Goal: Information Seeking & Learning: Learn about a topic

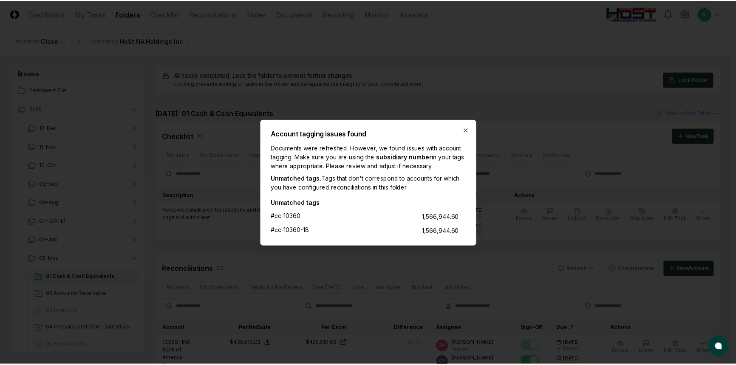
scroll to position [329, 0]
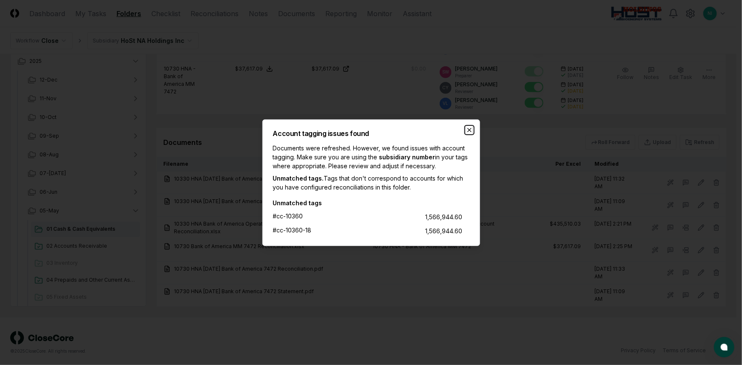
click at [471, 130] on icon "button" at bounding box center [469, 130] width 7 height 7
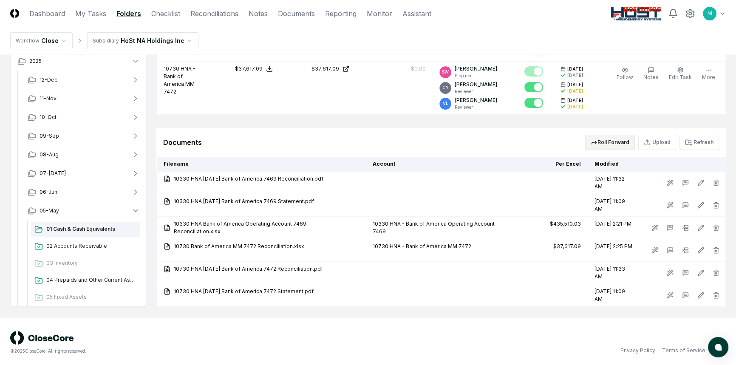
click at [616, 140] on button "Roll Forward" at bounding box center [610, 142] width 50 height 15
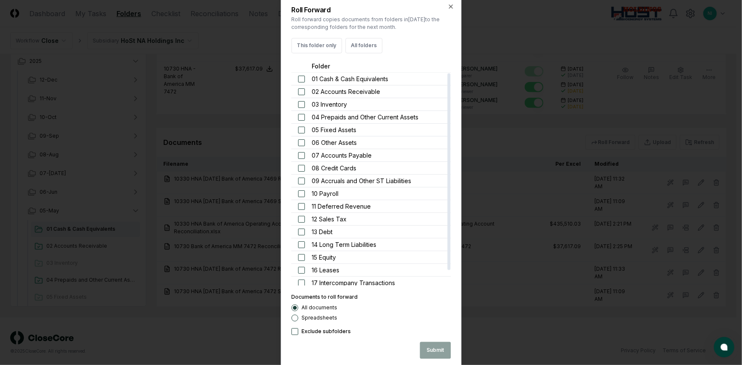
click at [457, 9] on div "Roll Forward Roll forward copies documents from folders in May 2025 to the corr…" at bounding box center [371, 183] width 181 height 374
click at [452, 6] on icon "button" at bounding box center [450, 6] width 7 height 7
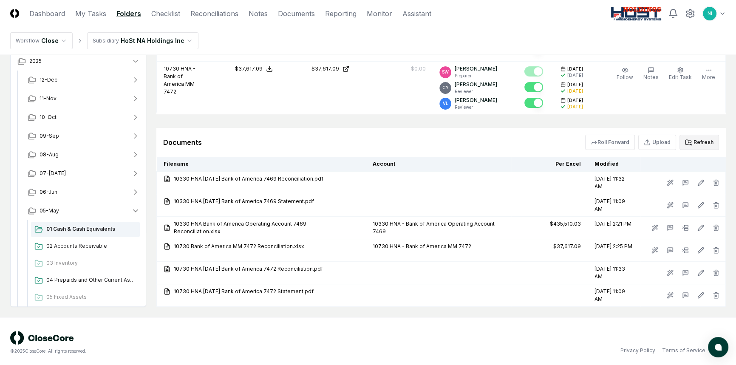
click at [700, 138] on button "Refresh" at bounding box center [700, 142] width 40 height 15
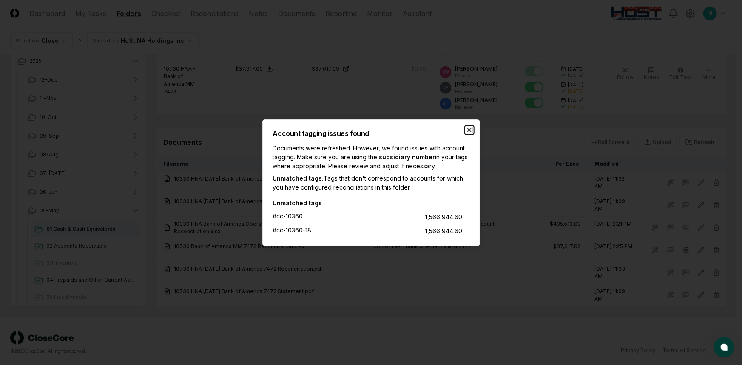
click at [470, 129] on icon "button" at bounding box center [469, 129] width 3 height 3
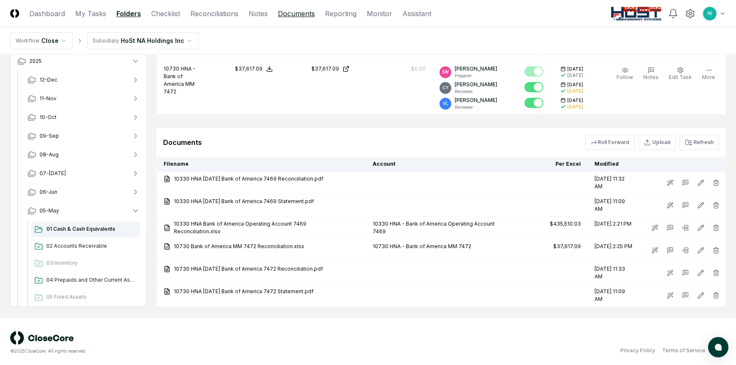
click at [291, 15] on link "Documents" at bounding box center [296, 14] width 37 height 10
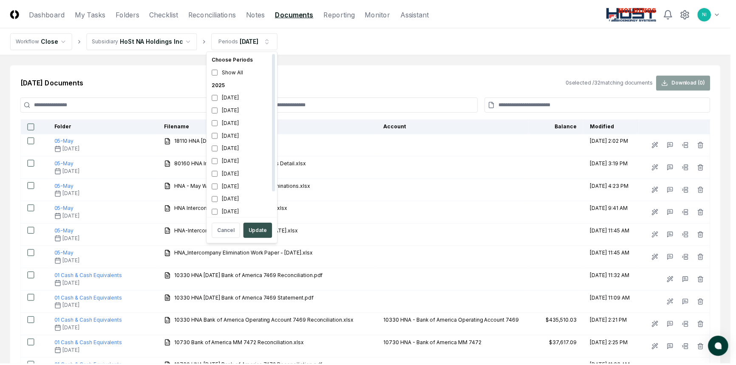
scroll to position [2, 0]
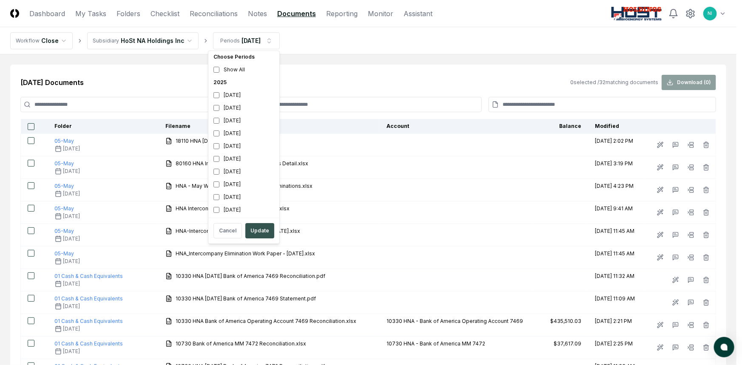
click at [256, 232] on button "Update" at bounding box center [259, 230] width 29 height 15
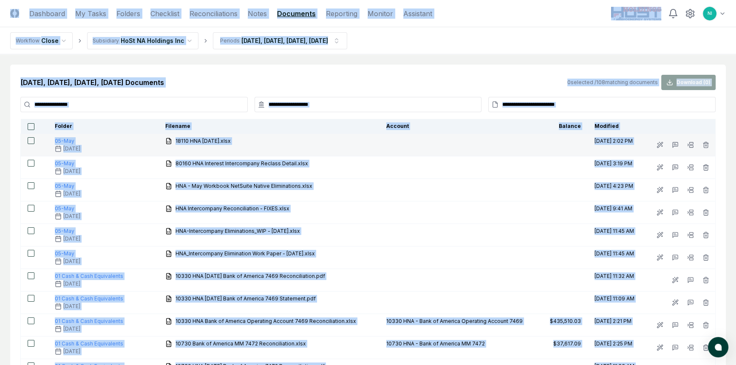
click at [349, 143] on div "18110 HNA 05-31-25.xlsx" at bounding box center [268, 141] width 207 height 9
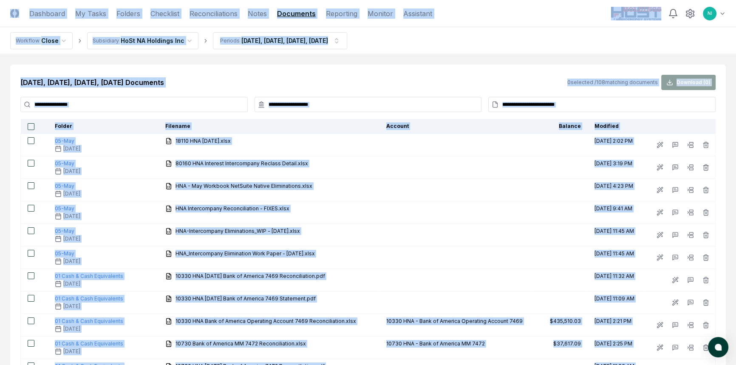
click at [298, 125] on th "Filename" at bounding box center [269, 126] width 221 height 15
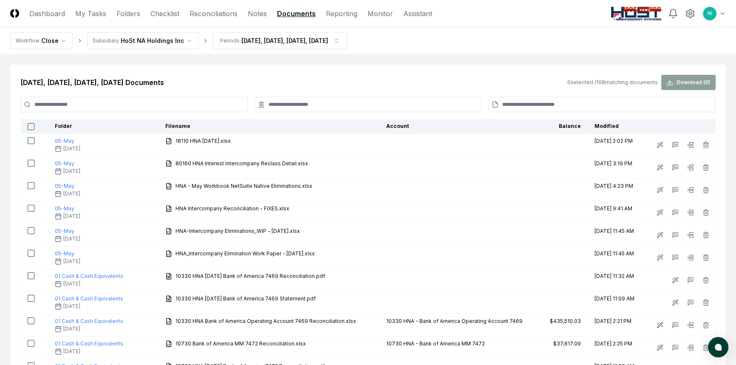
click at [48, 123] on th "Folder" at bounding box center [103, 126] width 111 height 15
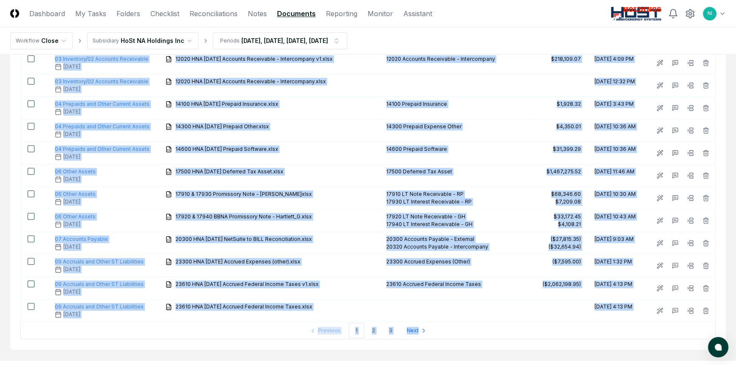
scroll to position [983, 0]
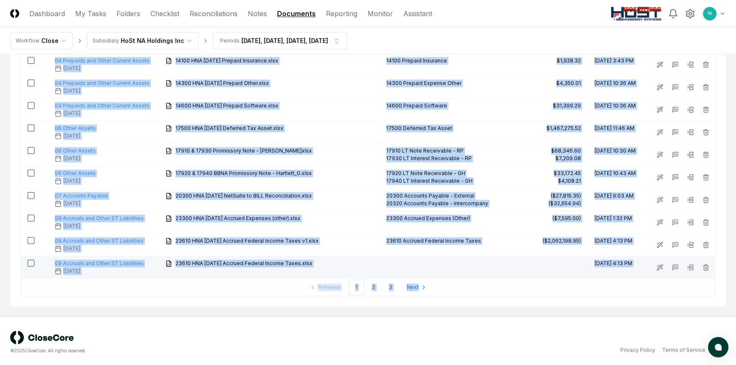
drag, startPoint x: 46, startPoint y: 126, endPoint x: 634, endPoint y: 265, distance: 603.7
copy table "Folder Filename Account Balance Modified 05-May May 2025 18110 HNA 05-31-25.xls…"
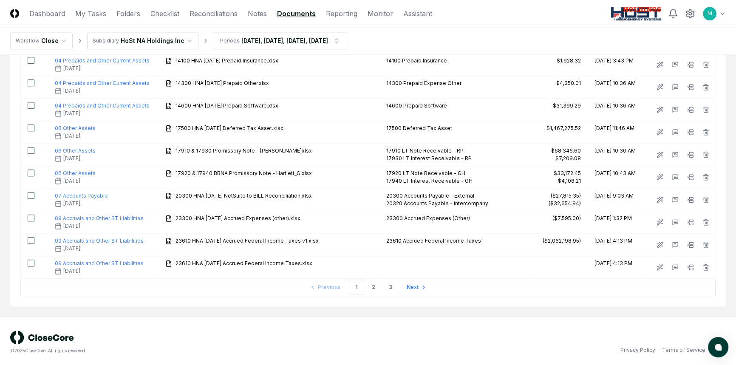
click at [284, 289] on nav "Previous 1 2 3 Next" at bounding box center [367, 287] width 695 height 17
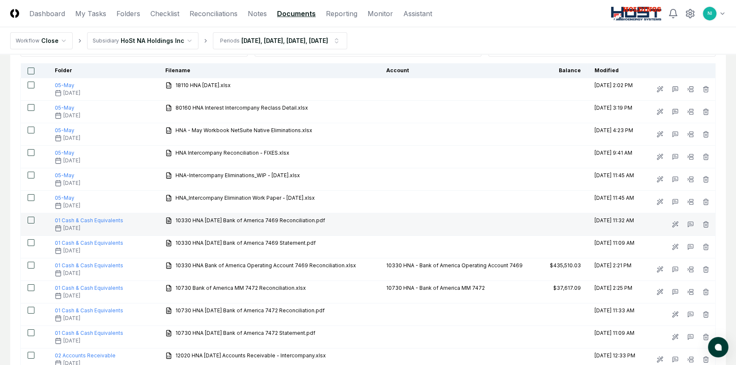
scroll to position [0, 0]
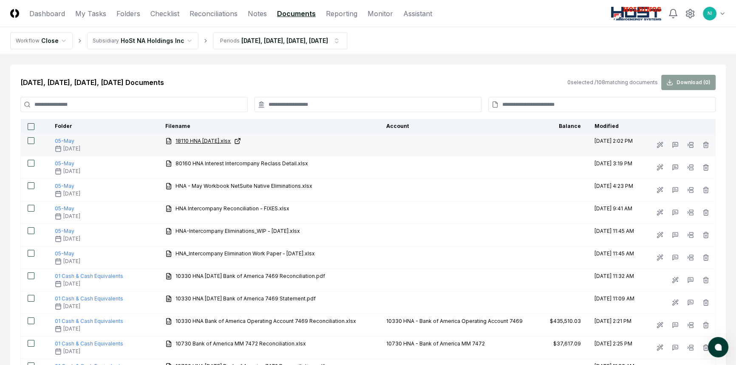
click at [181, 140] on span "18110 HNA 05-31-25.xlsx" at bounding box center [203, 141] width 55 height 8
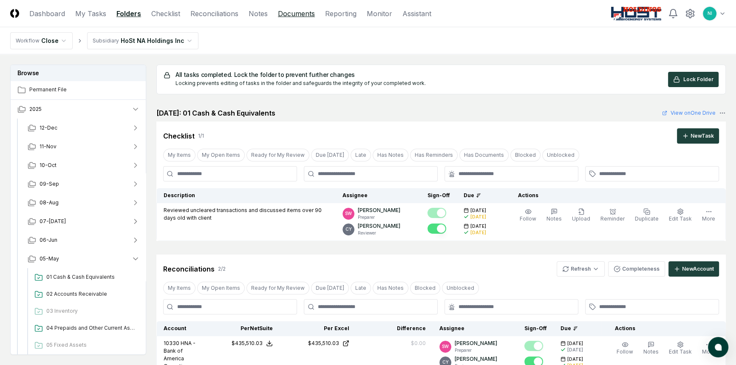
click at [293, 13] on link "Documents" at bounding box center [296, 14] width 37 height 10
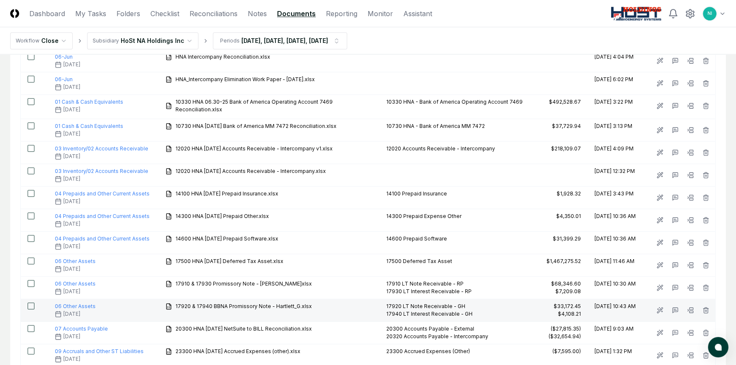
scroll to position [983, 0]
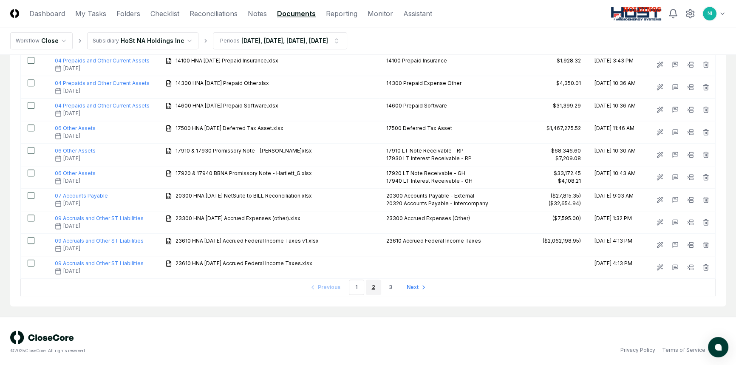
click at [374, 286] on link "2" at bounding box center [373, 287] width 15 height 15
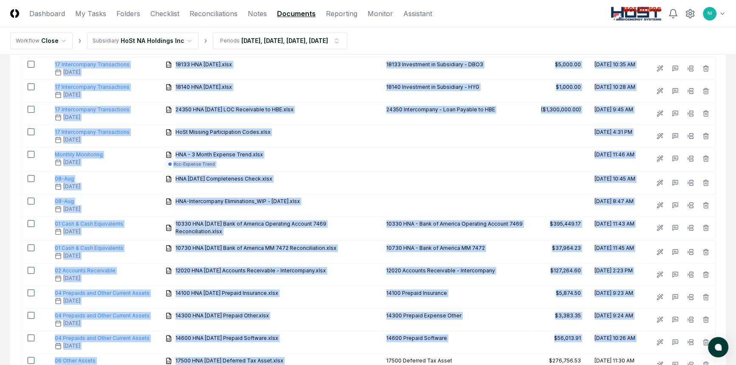
scroll to position [988, 0]
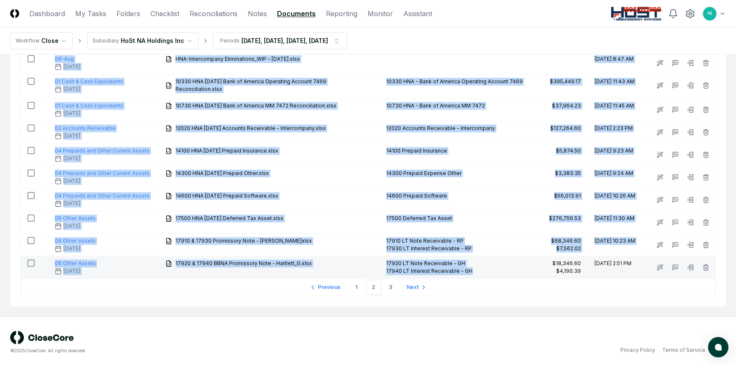
drag, startPoint x: 48, startPoint y: 140, endPoint x: 503, endPoint y: 273, distance: 473.5
copy tbody "09 Accruals and Other ST Liabilities June 2025 23620 HNA 06-30-25 Accrued State…"
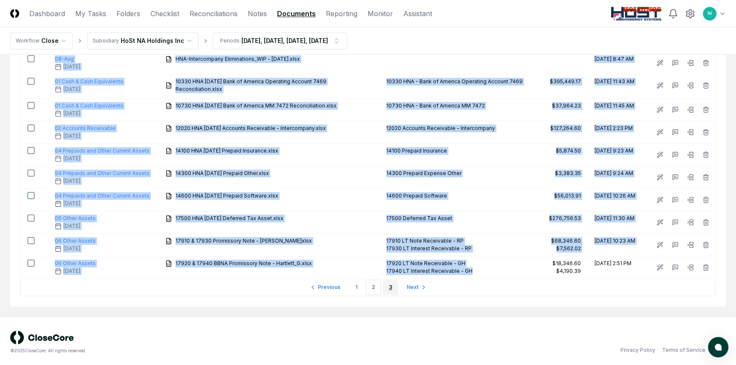
click at [392, 285] on link "3" at bounding box center [390, 287] width 15 height 15
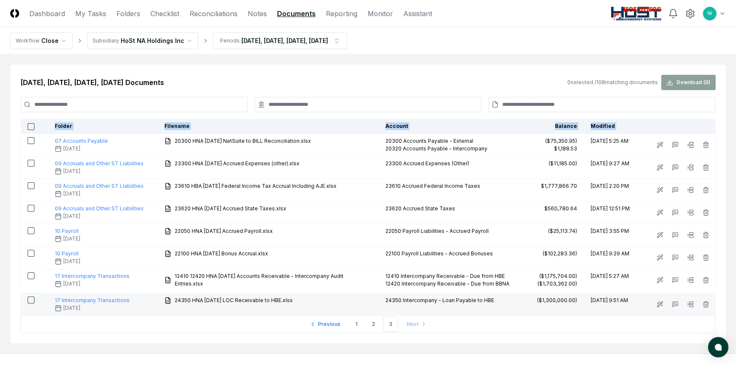
drag, startPoint x: 49, startPoint y: 141, endPoint x: 646, endPoint y: 305, distance: 618.7
click at [646, 305] on tbody "07 Accounts Payable August 2025 20300 HNA 08-31-25 NetSuite to BILL Reconciliat…" at bounding box center [368, 225] width 695 height 182
copy table "Folder Filename Account Balance Modified"
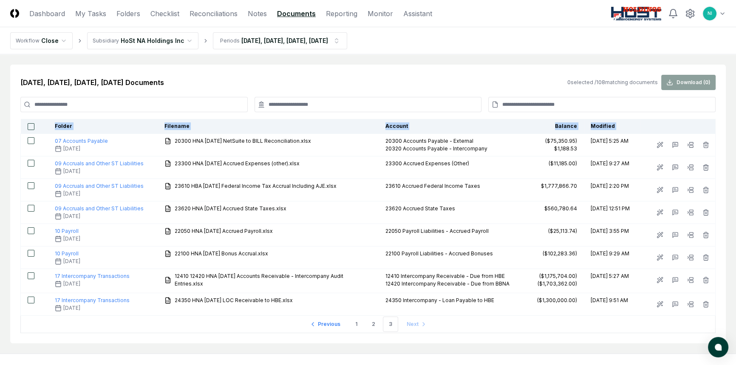
click at [180, 41] on html "CloseCore Dashboard My Tasks Folders Checklist Reconciliations Notes Documents …" at bounding box center [368, 202] width 736 height 405
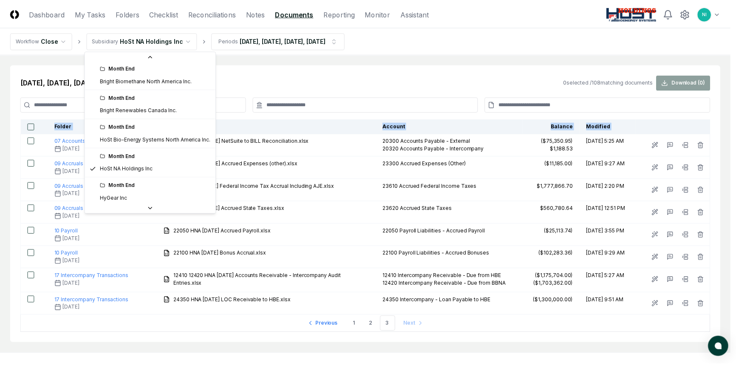
scroll to position [74, 0]
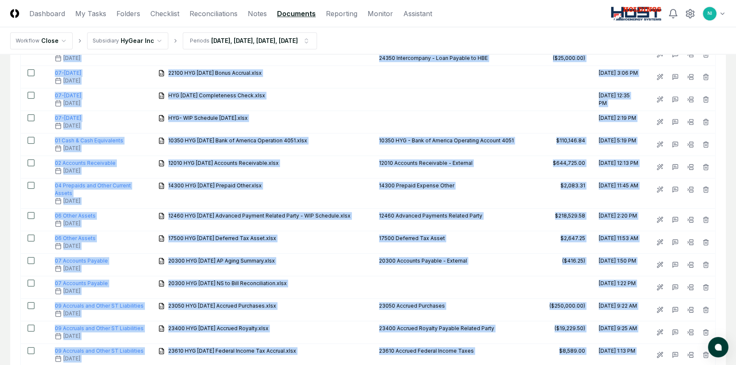
scroll to position [983, 0]
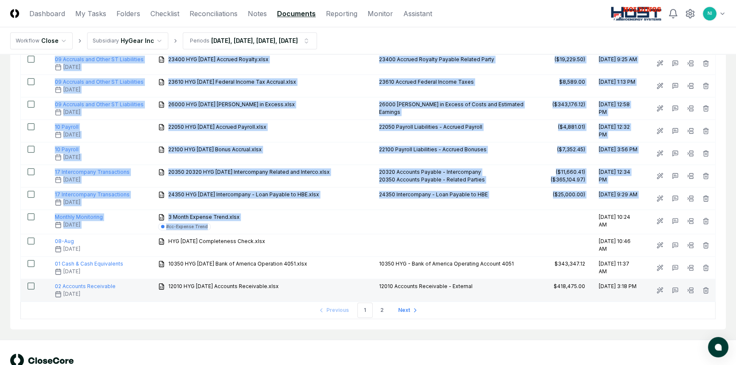
drag, startPoint x: 51, startPoint y: 123, endPoint x: 635, endPoint y: 260, distance: 600.3
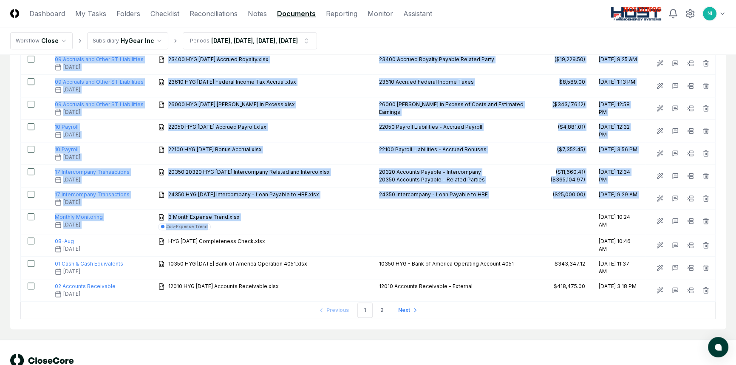
click at [377, 303] on link "2" at bounding box center [381, 310] width 15 height 15
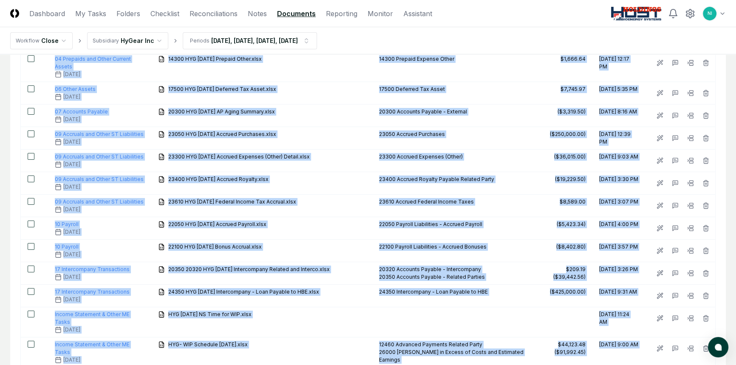
scroll to position [150, 0]
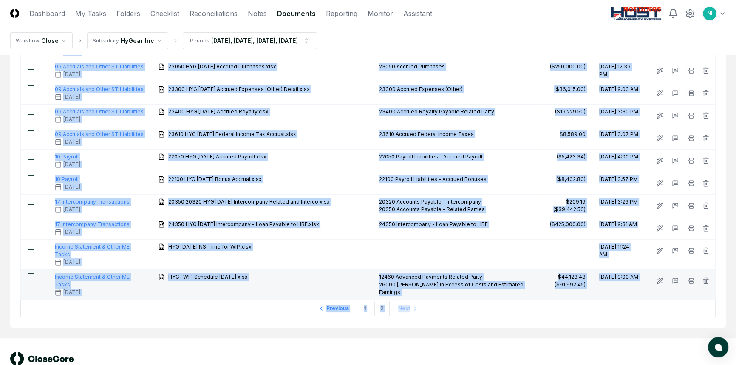
drag, startPoint x: 48, startPoint y: 140, endPoint x: 633, endPoint y: 261, distance: 597.6
click at [633, 261] on tbody "04 Prepaids and Other Current Assets August 2025 14300 HYG 08-31-25 Prepaid Oth…" at bounding box center [368, 142] width 695 height 316
copy tbody "04 Prepaids and Other Current Assets August 2025 14300 HYG 08-31-25 Prepaid Oth…"
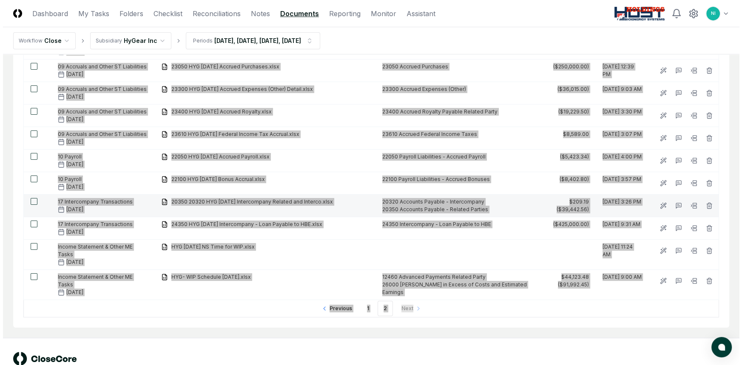
scroll to position [0, 0]
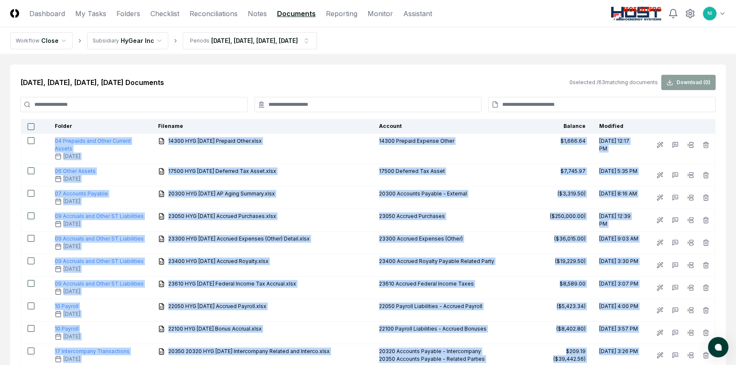
click at [155, 38] on html "CloseCore Dashboard My Tasks Folders Checklist Reconciliations Notes Documents …" at bounding box center [368, 269] width 736 height 539
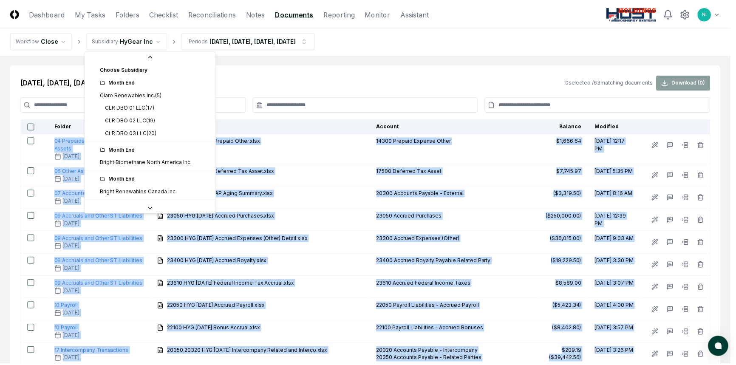
scroll to position [82, 0]
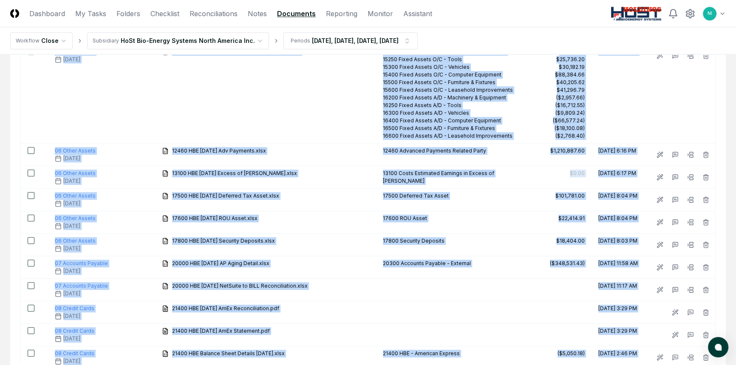
scroll to position [1060, 0]
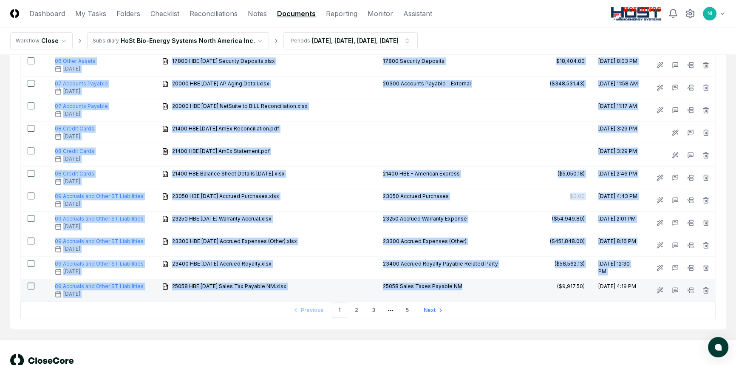
drag, startPoint x: 50, startPoint y: 126, endPoint x: 525, endPoint y: 268, distance: 496.0
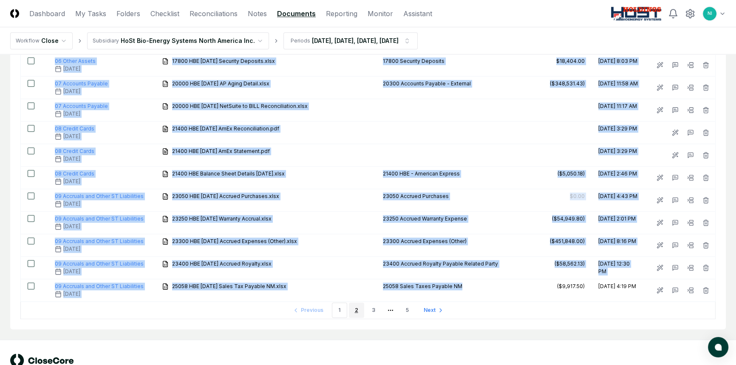
click at [358, 303] on link "2" at bounding box center [356, 310] width 15 height 15
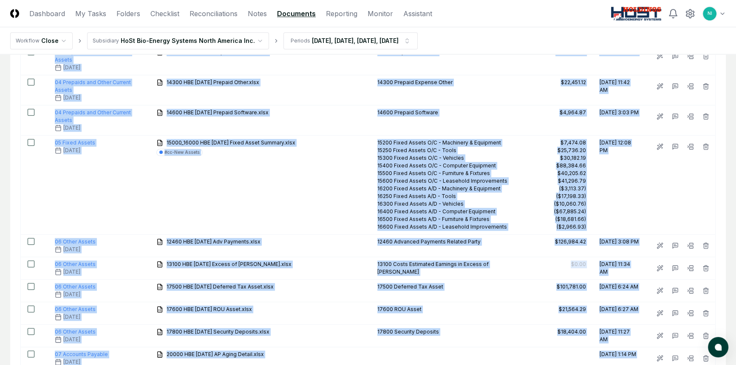
scroll to position [1054, 0]
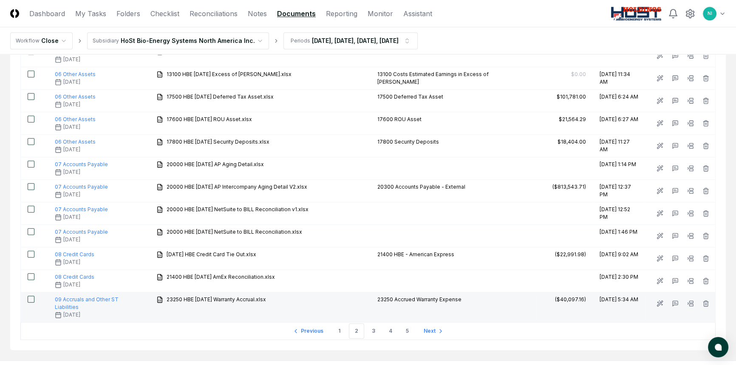
drag, startPoint x: 49, startPoint y: 141, endPoint x: 650, endPoint y: 270, distance: 614.4
copy table "Folder Filename Account Balance Modified"
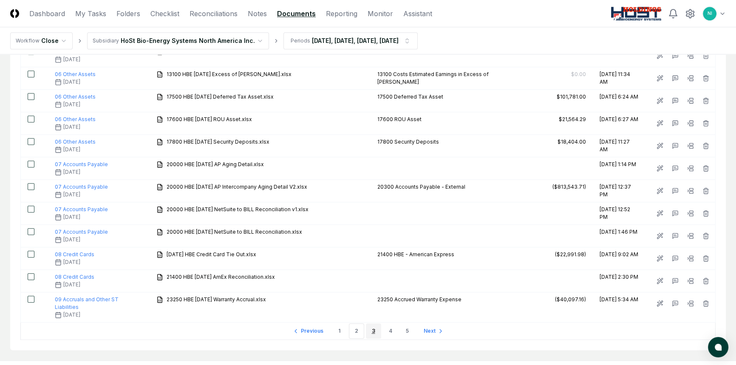
click at [375, 323] on link "3" at bounding box center [373, 330] width 15 height 15
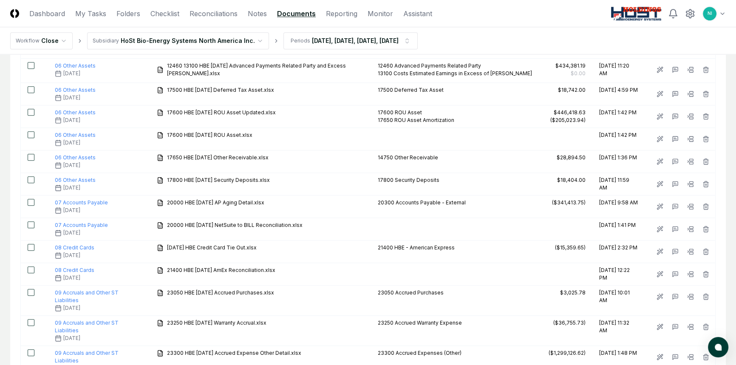
scroll to position [1061, 0]
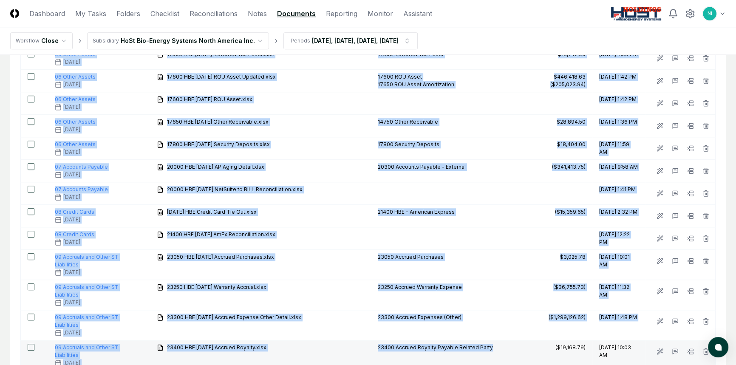
drag, startPoint x: 49, startPoint y: 139, endPoint x: 523, endPoint y: 260, distance: 489.1
copy tbody "09 Accruals and Other ST Liabilities June 2025 23300 HBE 06-30-25 Accrued Expen…"
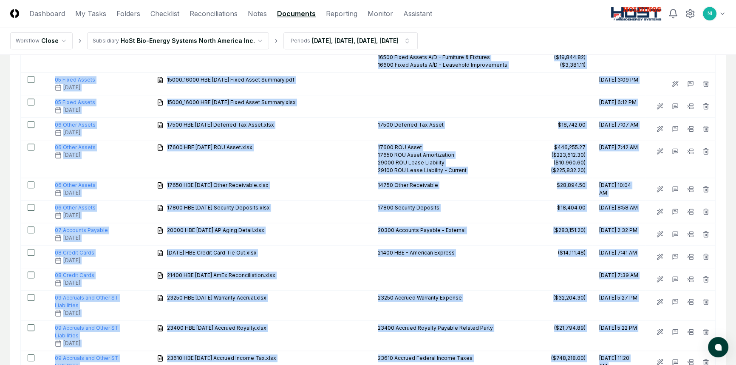
scroll to position [1078, 0]
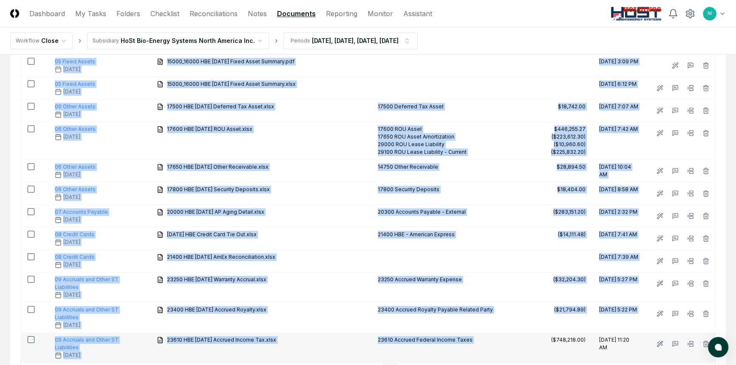
drag, startPoint x: 47, startPoint y: 141, endPoint x: 530, endPoint y: 263, distance: 498.1
copy tbody "09 Accruals and Other ST Liabilities July 2025 23610 HBE 07-31-25 Accrued Incom…"
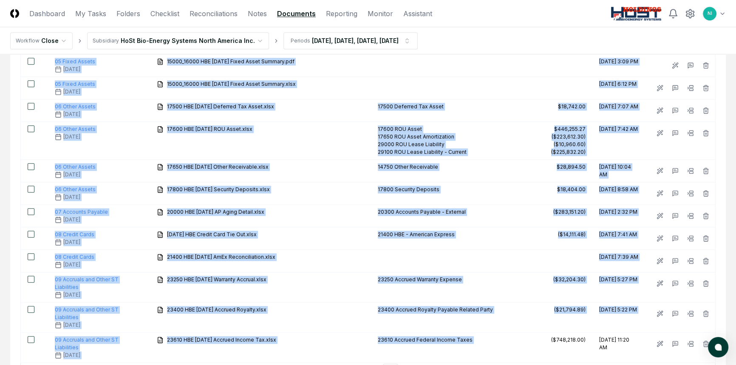
click at [409, 364] on link "5" at bounding box center [407, 371] width 15 height 15
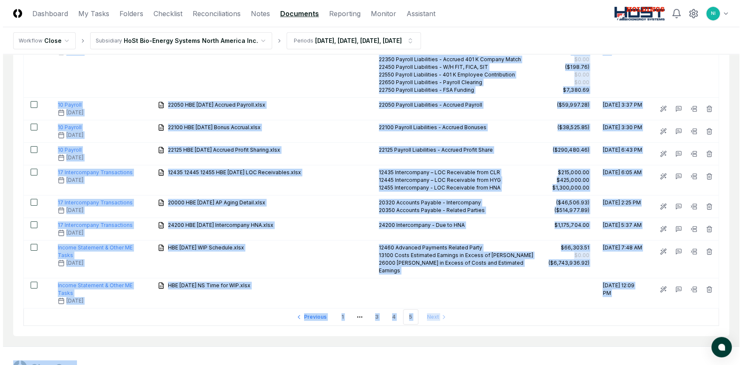
scroll to position [158, 0]
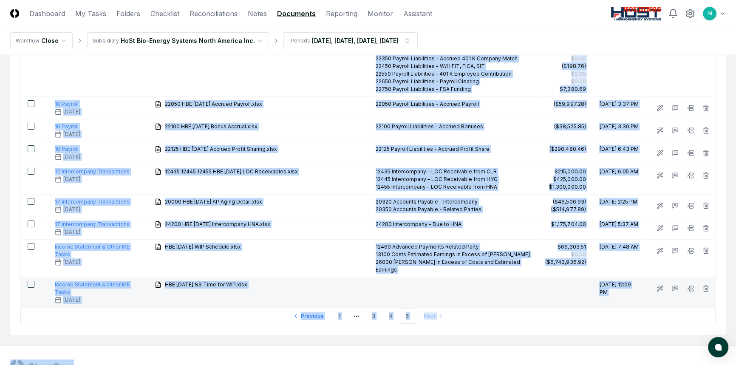
drag, startPoint x: 50, startPoint y: 139, endPoint x: 633, endPoint y: 255, distance: 594.1
click at [633, 255] on tbody "09 Accruals and Other ST Liabilities August 2025 23620 HBE 08-31-25 State Tax A…" at bounding box center [368, 142] width 695 height 332
copy tbody "09 Accruals and Other ST Liabilities August 2025 23620 HBE 08-31-25 State Tax A…"
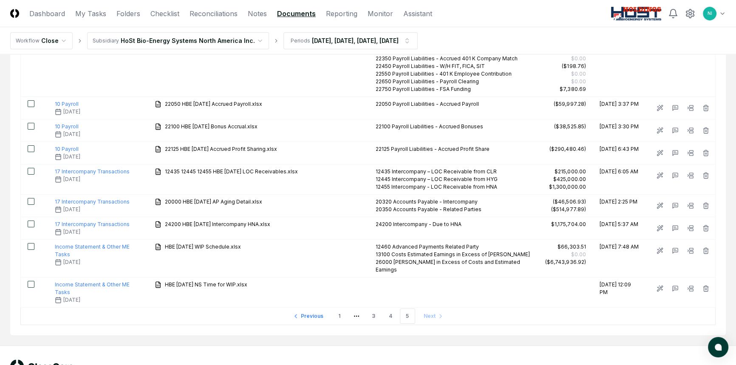
click at [395, 346] on div "© 2025 CloseCore. All rights reserved. Privacy Policy Terms of Service" at bounding box center [368, 371] width 736 height 51
click at [117, 42] on html "CloseCore Dashboard My Tasks Folders Checklist Reconciliations Notes Documents …" at bounding box center [368, 119] width 736 height 555
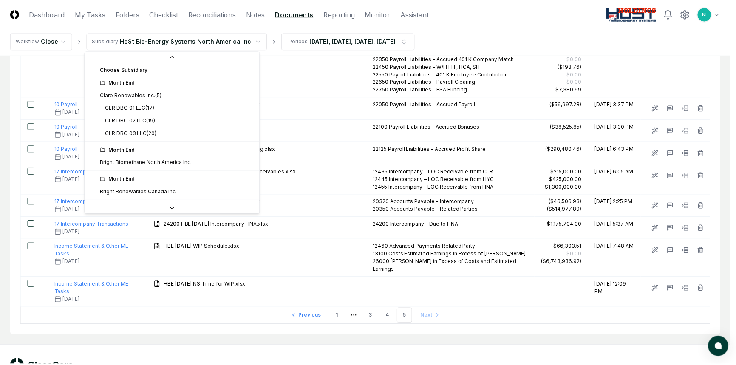
scroll to position [24, 0]
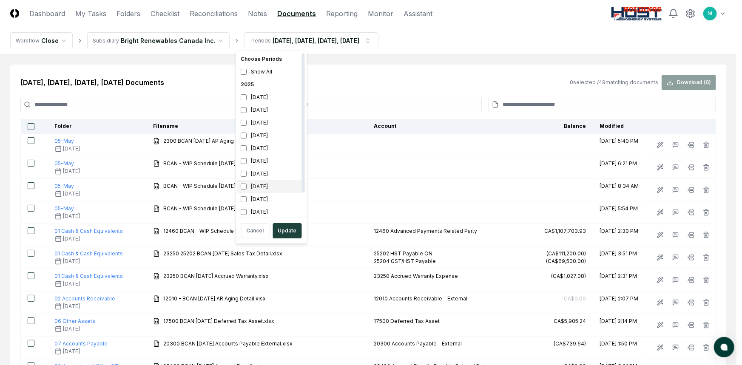
click at [262, 187] on div "May 2025" at bounding box center [272, 186] width 68 height 13
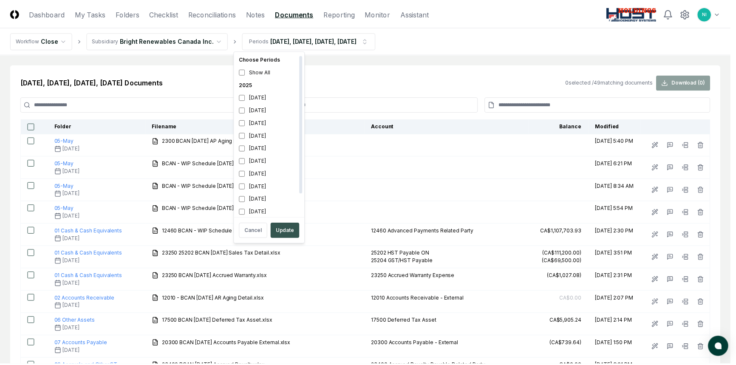
scroll to position [2, 0]
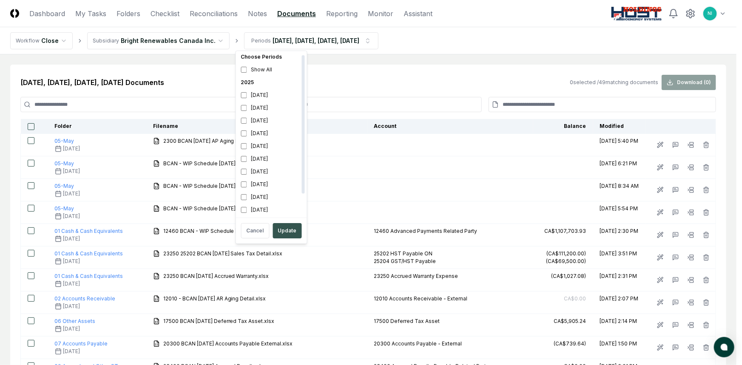
click at [283, 228] on button "Update" at bounding box center [287, 230] width 29 height 15
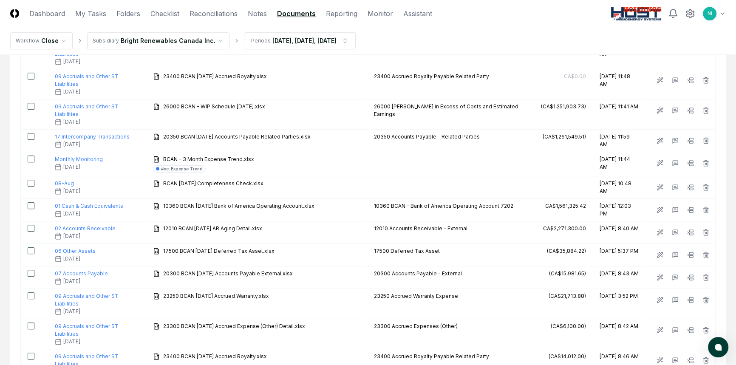
scroll to position [629, 0]
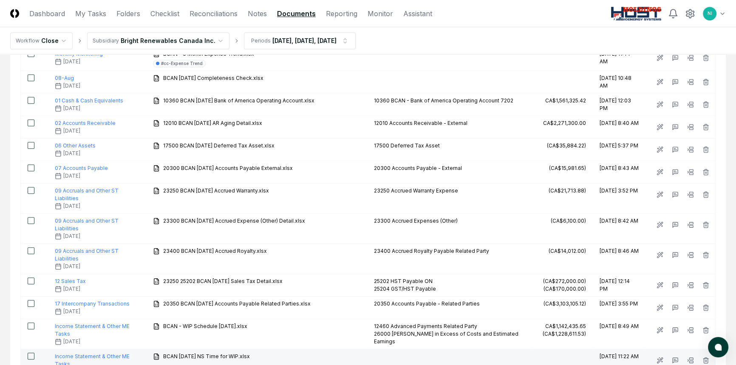
drag, startPoint x: 50, startPoint y: 123, endPoint x: 643, endPoint y: 281, distance: 613.6
copy table "Folder Filename Account Balance Modified 01 Cash & Cash Equivalents June 2025 1…"
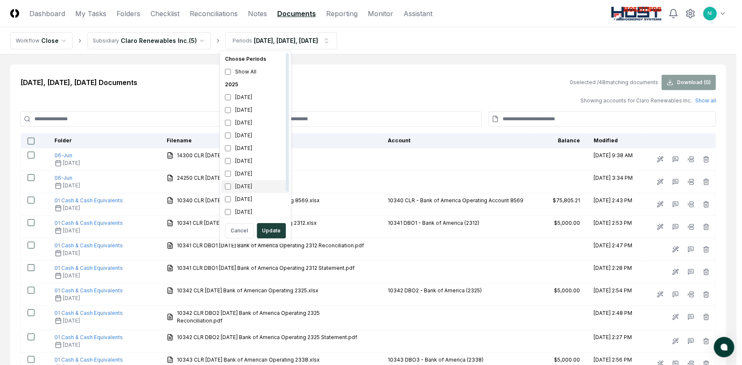
click at [238, 186] on div "May 2025" at bounding box center [255, 186] width 68 height 13
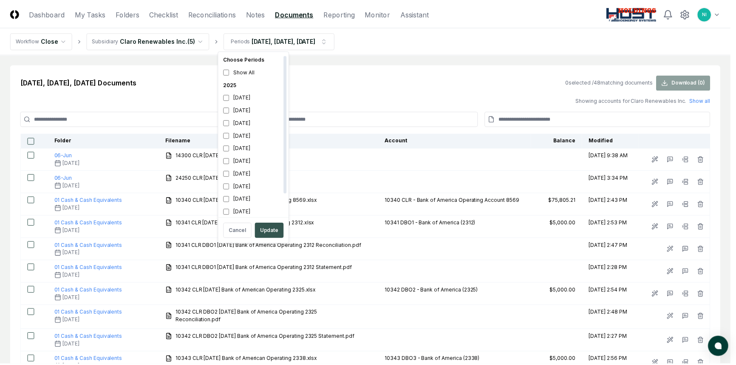
scroll to position [2, 0]
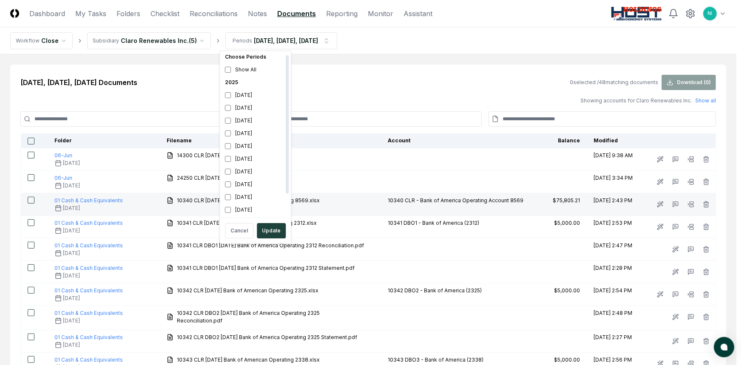
drag, startPoint x: 272, startPoint y: 229, endPoint x: 216, endPoint y: 195, distance: 65.0
click at [271, 229] on button "Update" at bounding box center [271, 230] width 29 height 15
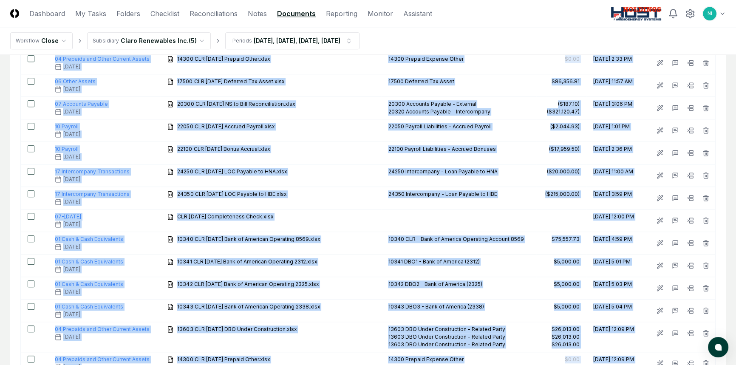
scroll to position [1027, 0]
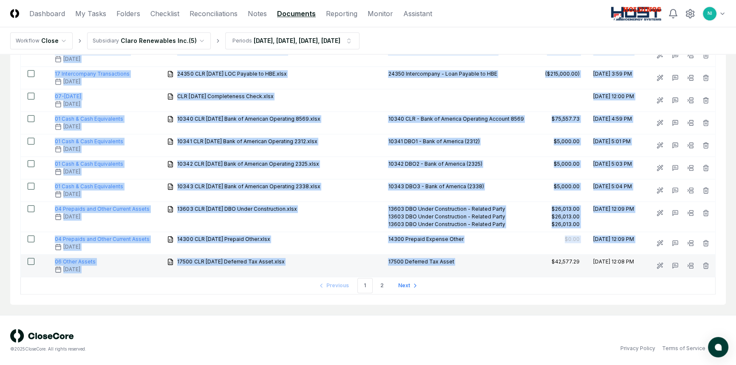
drag, startPoint x: 48, startPoint y: 136, endPoint x: 535, endPoint y: 259, distance: 502.9
copy table "Folder Filename Account Balance Modified 01 Cash & Cash Equivalents May 2025 10…"
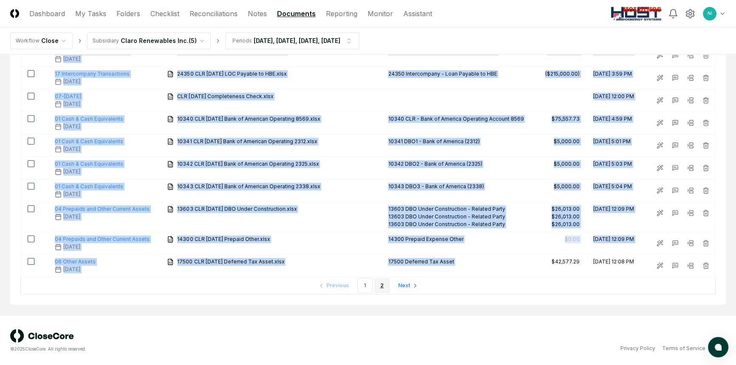
click at [386, 287] on link "2" at bounding box center [381, 285] width 15 height 15
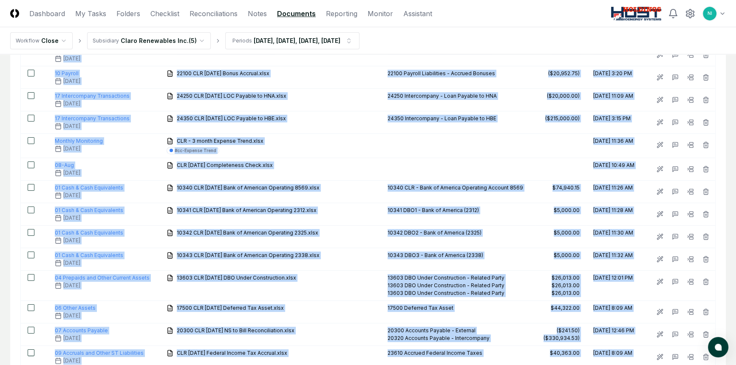
scroll to position [331, 0]
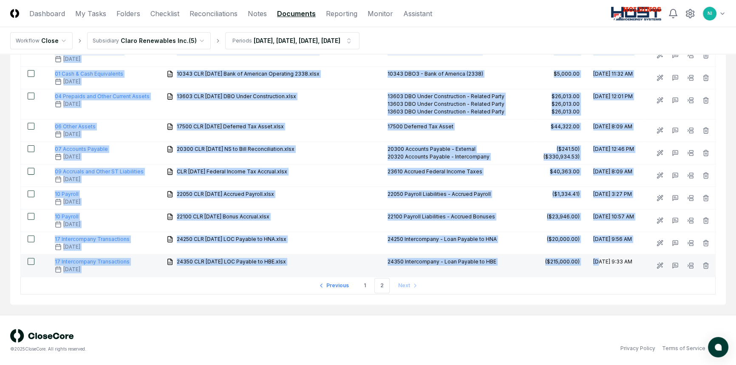
drag, startPoint x: 50, startPoint y: 139, endPoint x: 590, endPoint y: 269, distance: 555.5
click at [590, 269] on table "Folder Filename Account Balance Modified 07 Accounts Payable July 2025 20300 CL…" at bounding box center [367, 39] width 695 height 475
copy table "Folder Filename Account Balance Modified 07 Accounts Payable July 2025 20300 CL…"
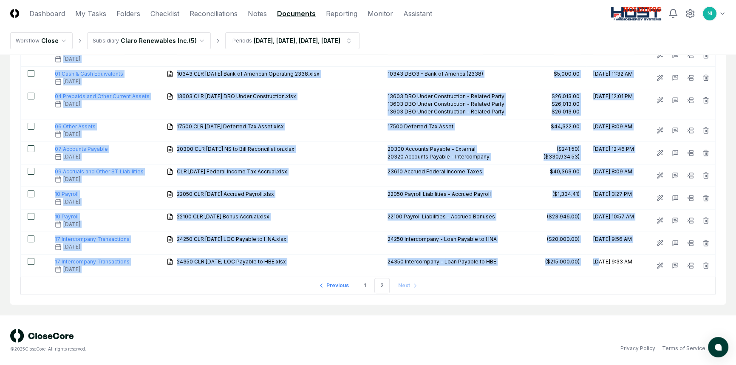
click at [122, 40] on html "CloseCore Dashboard My Tasks Folders Checklist Reconciliations Notes Documents …" at bounding box center [368, 17] width 736 height 697
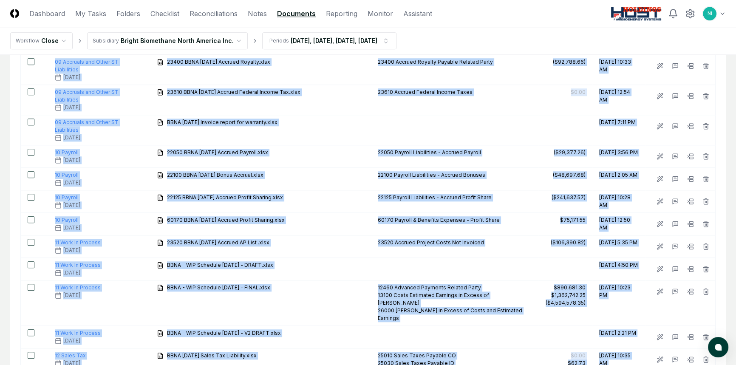
scroll to position [1084, 0]
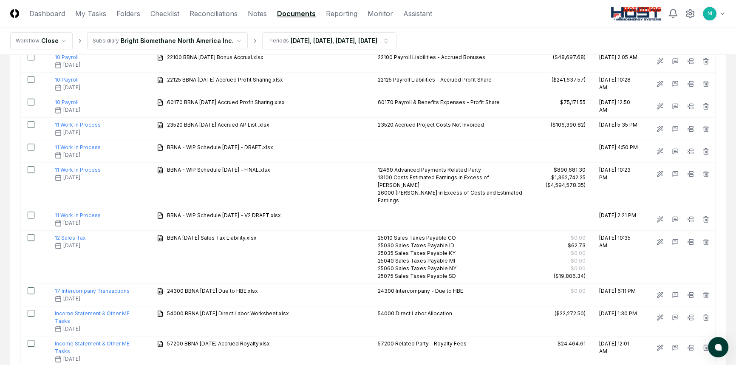
drag, startPoint x: 51, startPoint y: 123, endPoint x: 653, endPoint y: 267, distance: 618.7
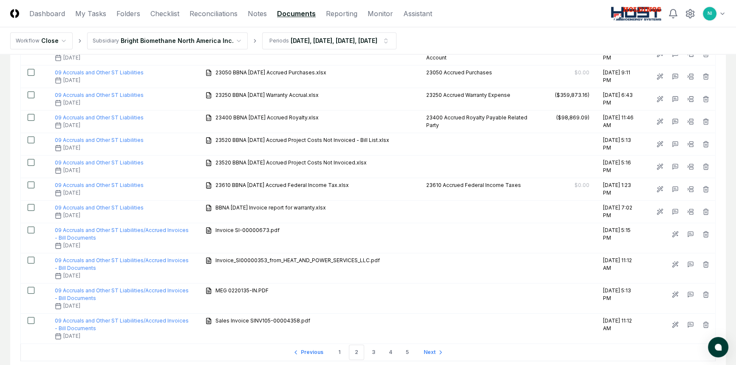
scroll to position [1121, 0]
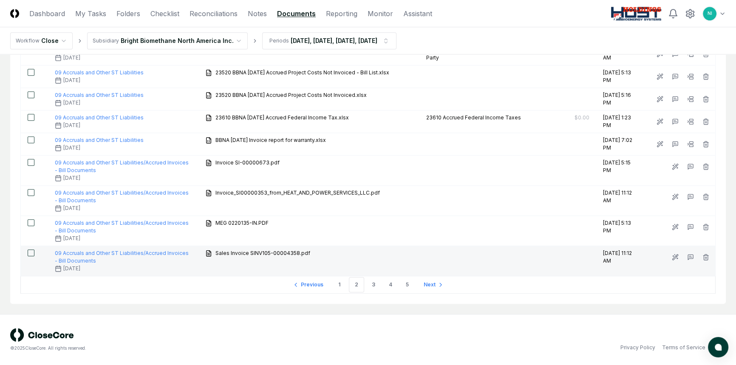
drag, startPoint x: 51, startPoint y: 125, endPoint x: 607, endPoint y: 258, distance: 571.3
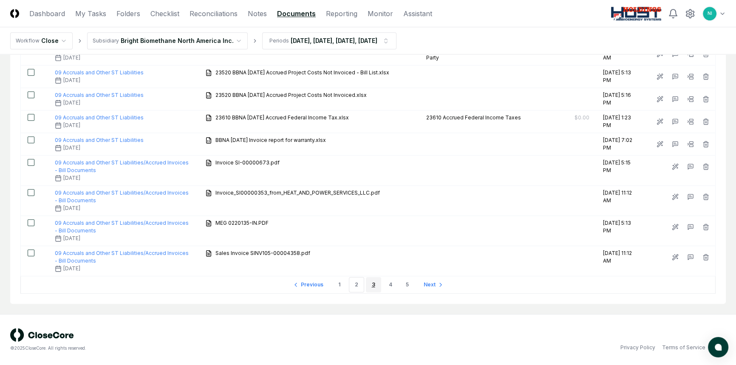
click at [374, 286] on link "3" at bounding box center [373, 284] width 15 height 15
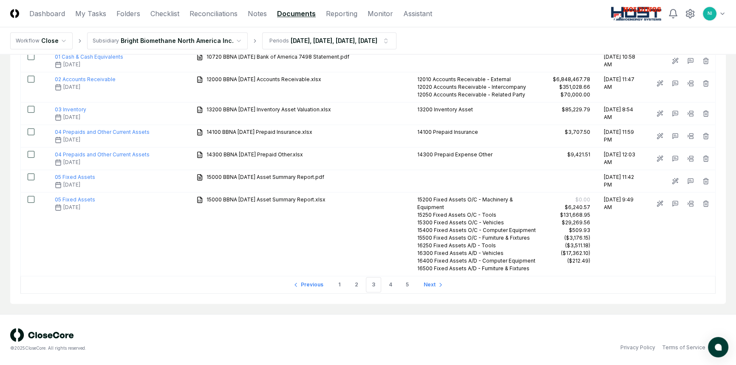
scroll to position [1214, 0]
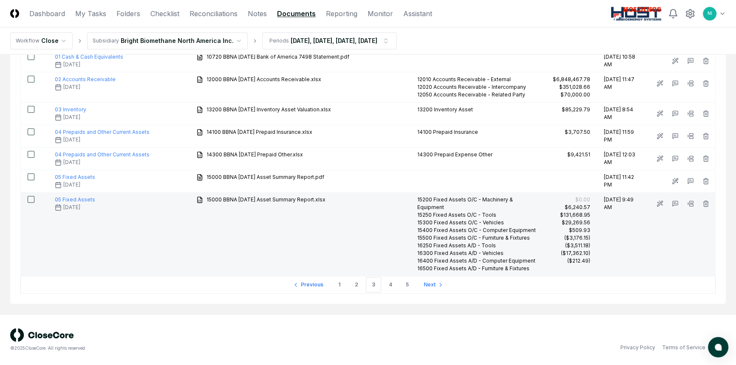
drag, startPoint x: 48, startPoint y: 125, endPoint x: 592, endPoint y: 270, distance: 562.8
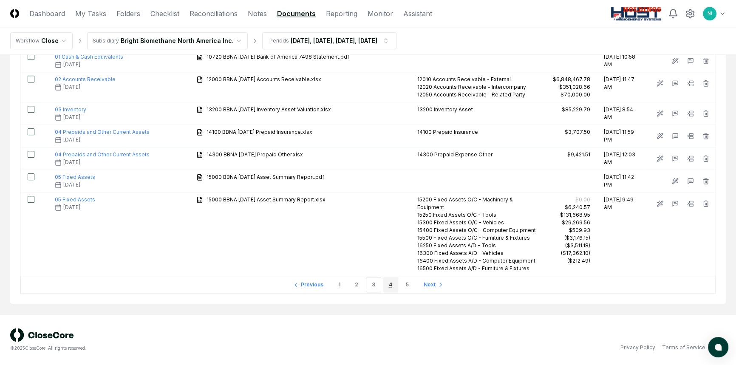
click at [391, 286] on link "4" at bounding box center [390, 284] width 15 height 15
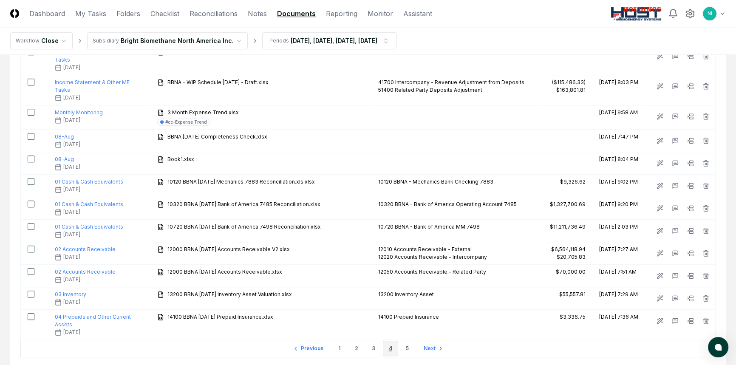
click at [391, 341] on li "4" at bounding box center [390, 348] width 15 height 15
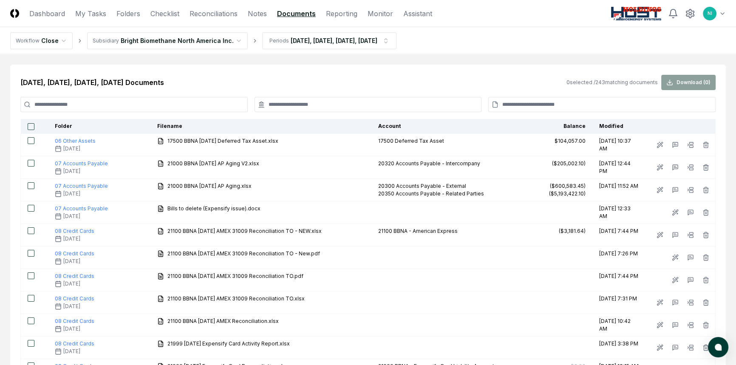
click at [52, 127] on th "Folder" at bounding box center [99, 126] width 102 height 15
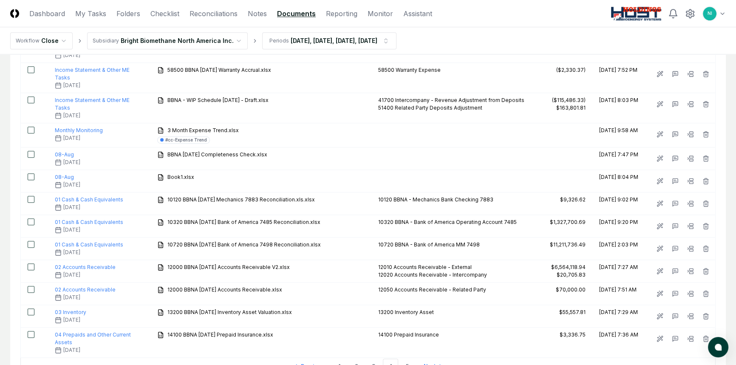
scroll to position [1023, 0]
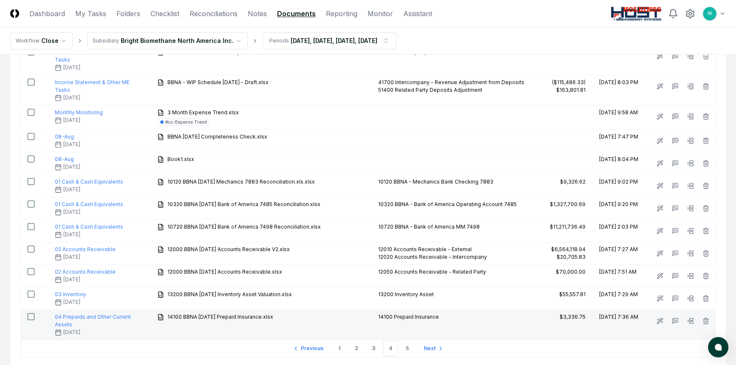
drag, startPoint x: 51, startPoint y: 125, endPoint x: 642, endPoint y: 268, distance: 608.6
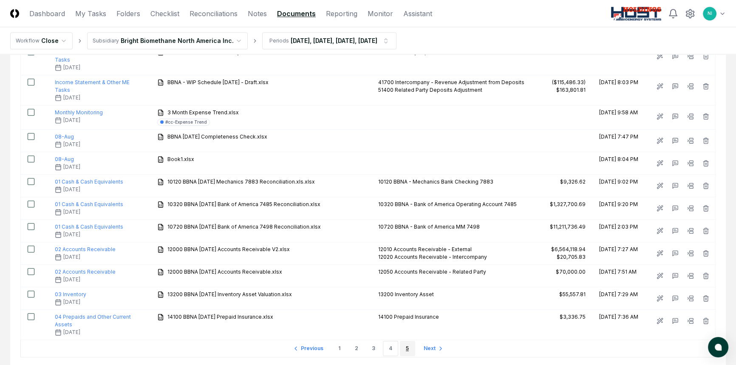
click at [410, 341] on link "5" at bounding box center [407, 348] width 15 height 15
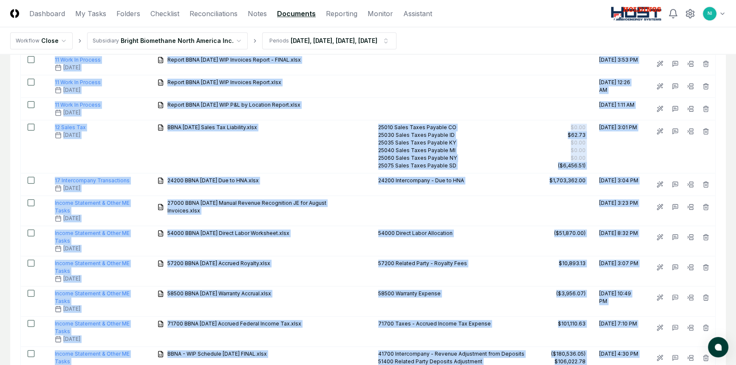
scroll to position [927, 0]
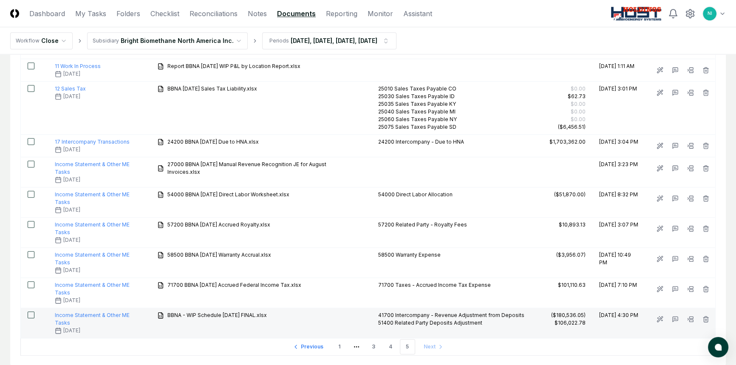
drag, startPoint x: 49, startPoint y: 125, endPoint x: 647, endPoint y: 272, distance: 615.7
